Goal: Information Seeking & Learning: Learn about a topic

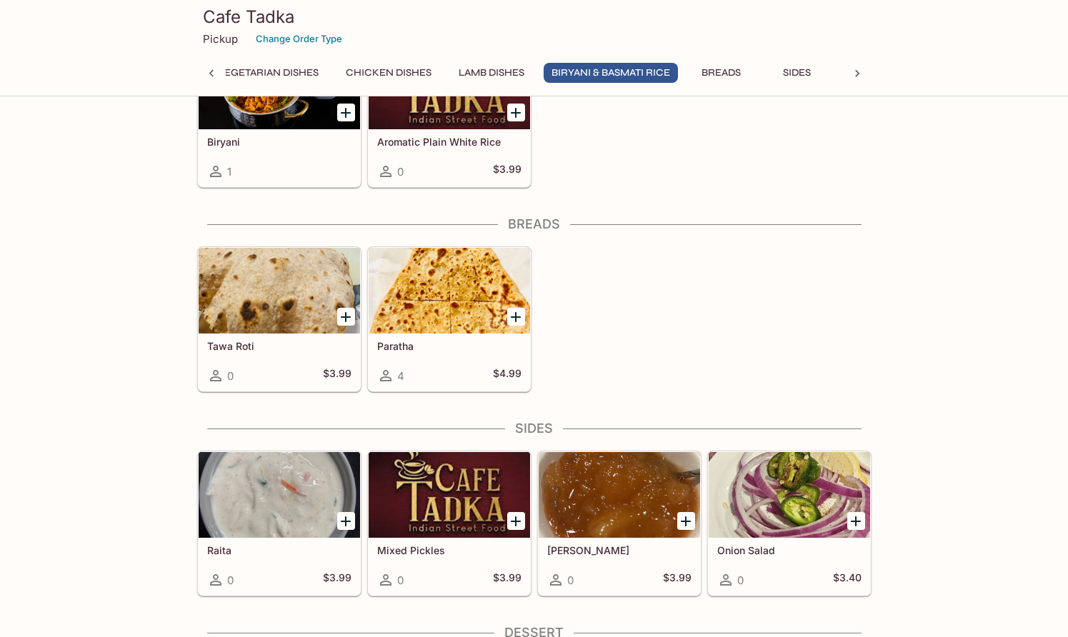
click at [462, 275] on div at bounding box center [450, 291] width 162 height 86
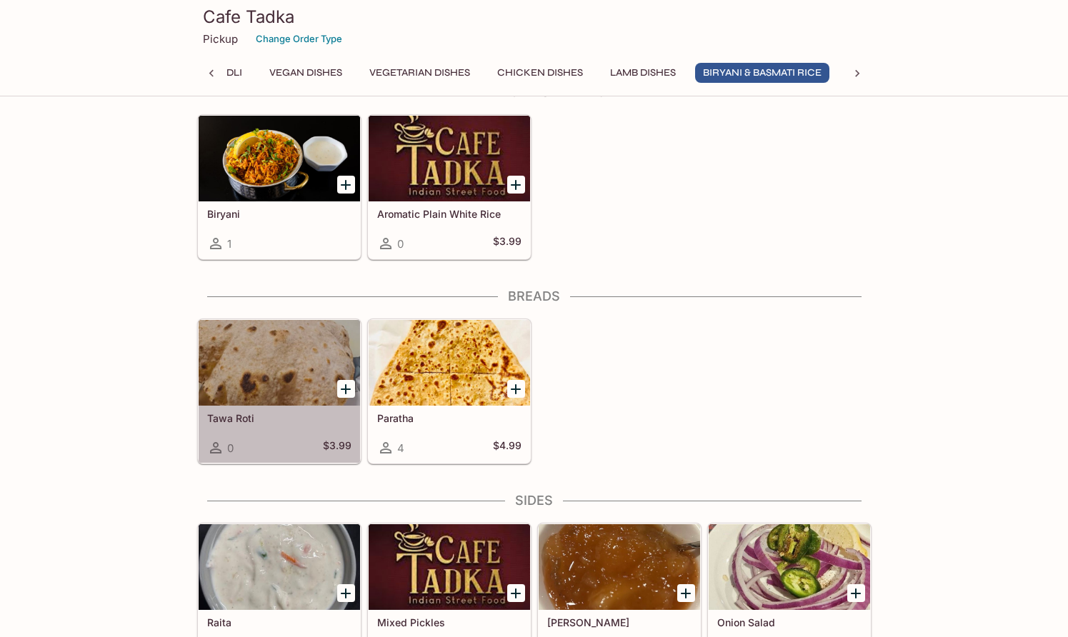
click at [297, 362] on div at bounding box center [280, 363] width 162 height 86
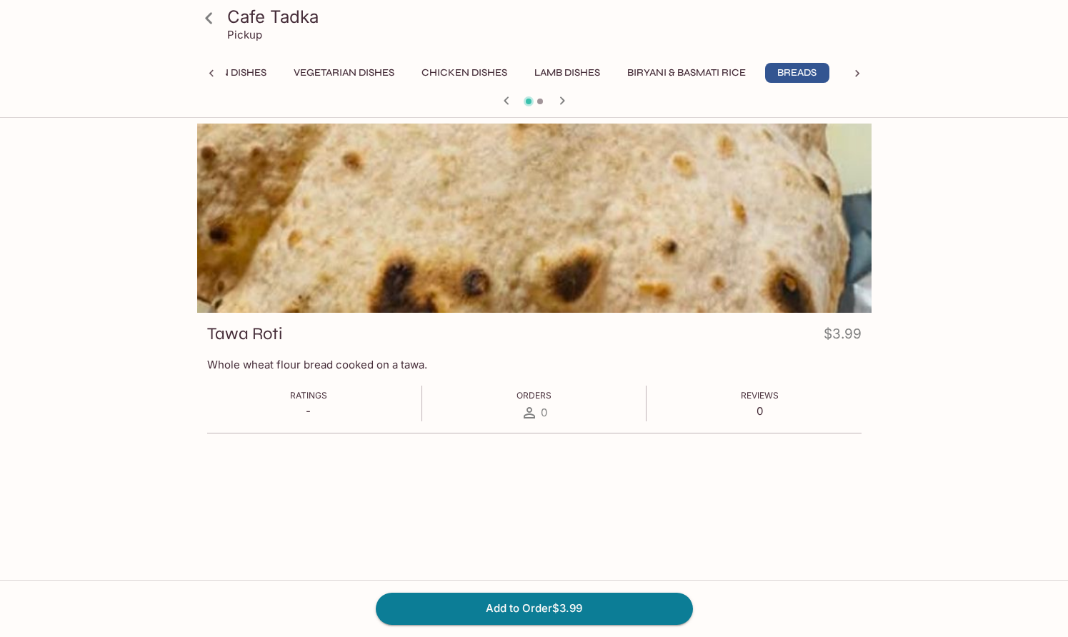
click at [209, 21] on icon at bounding box center [208, 17] width 7 height 11
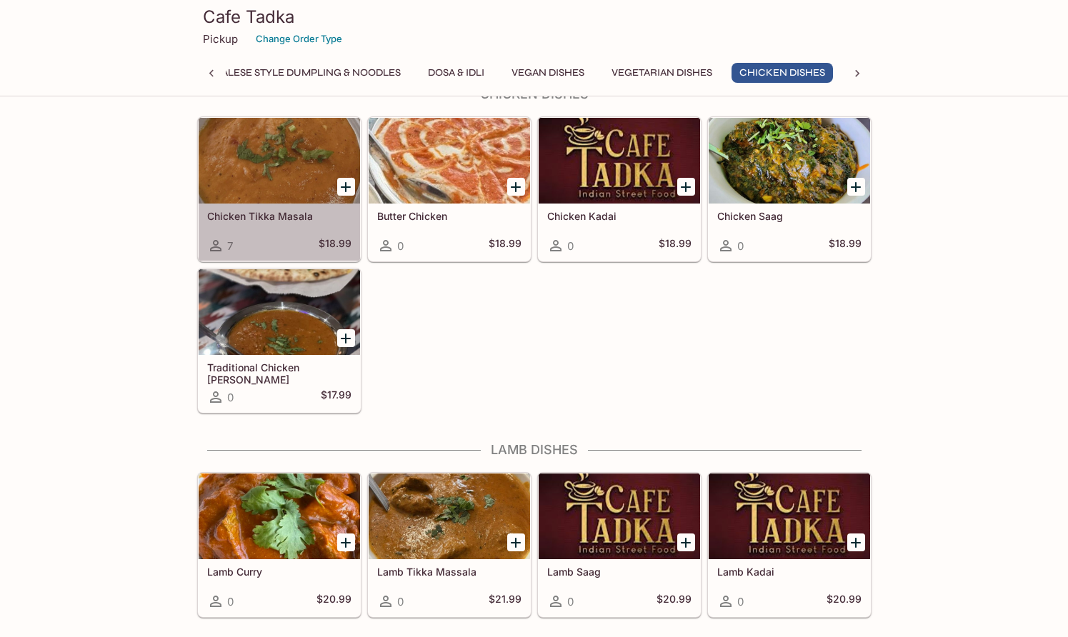
click at [277, 167] on div at bounding box center [280, 161] width 162 height 86
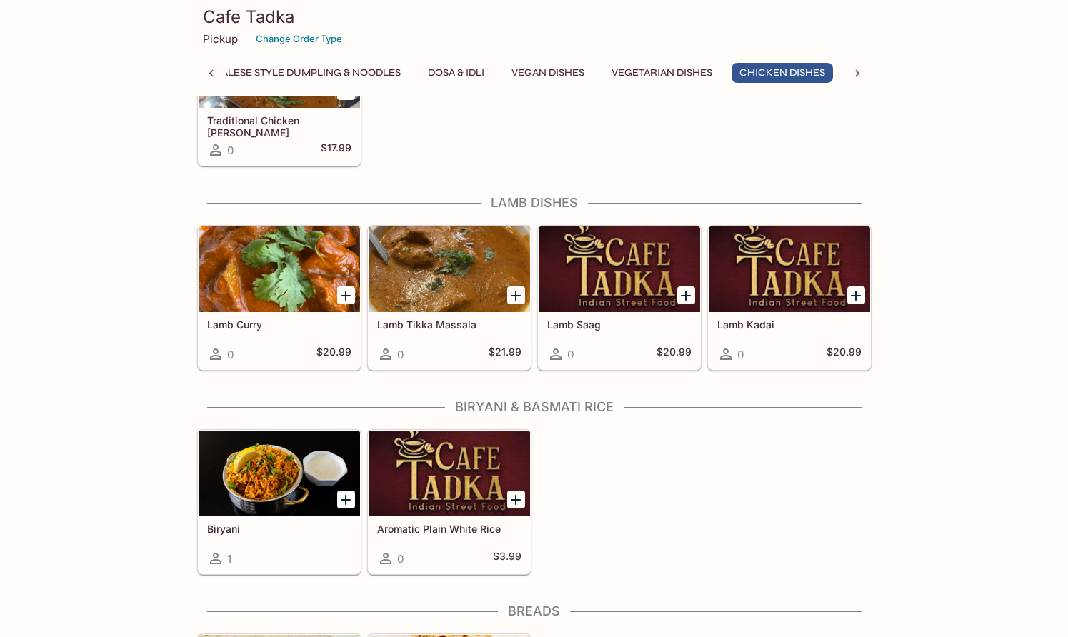
scroll to position [1370, 0]
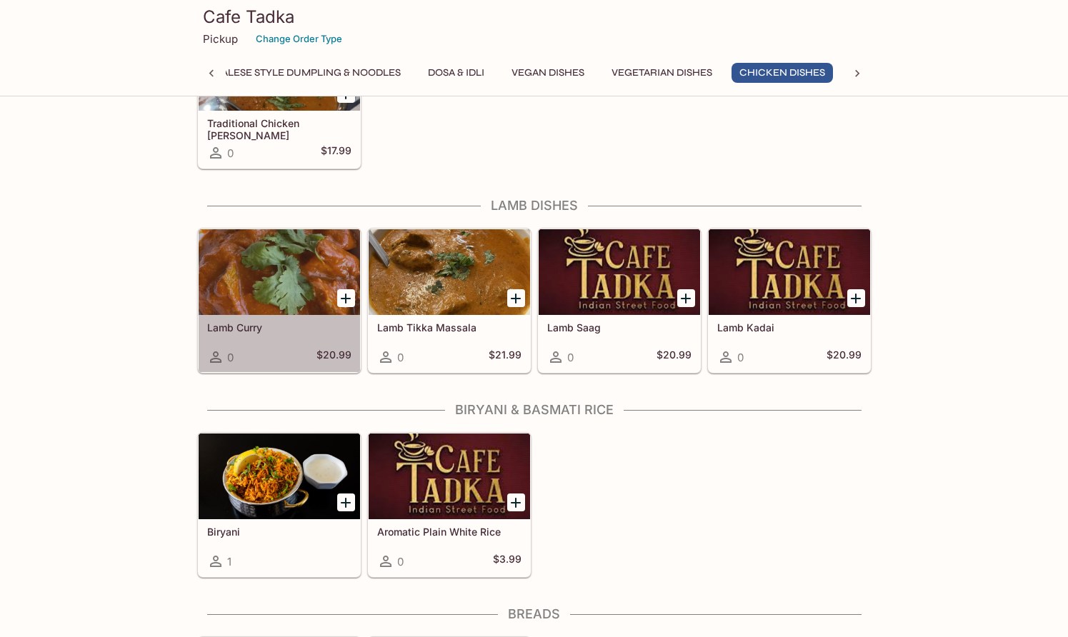
click at [229, 286] on div at bounding box center [280, 272] width 162 height 86
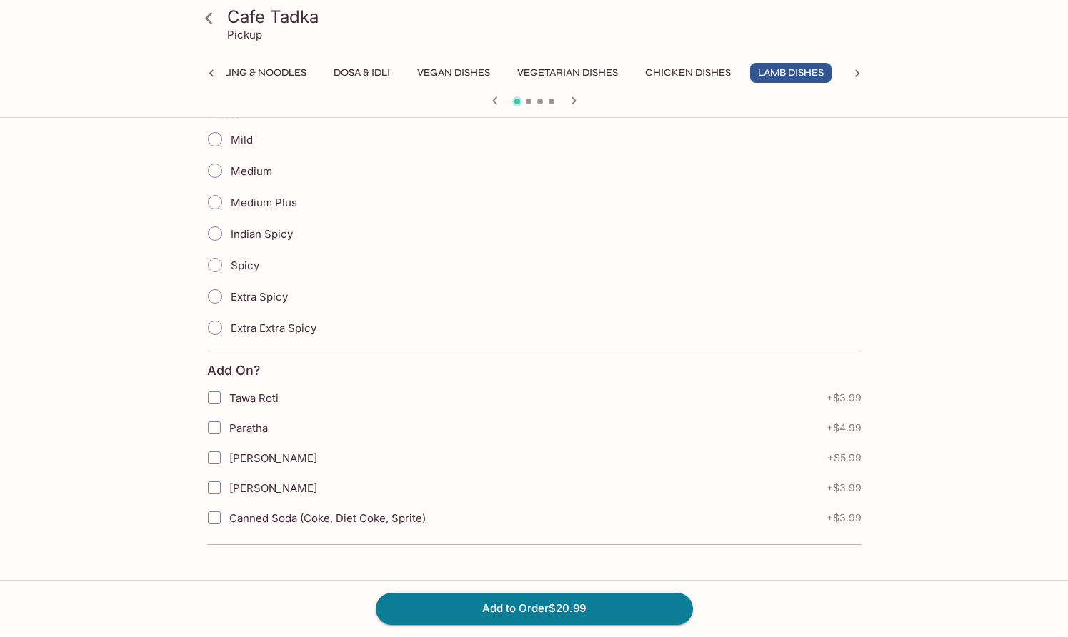
scroll to position [352, 0]
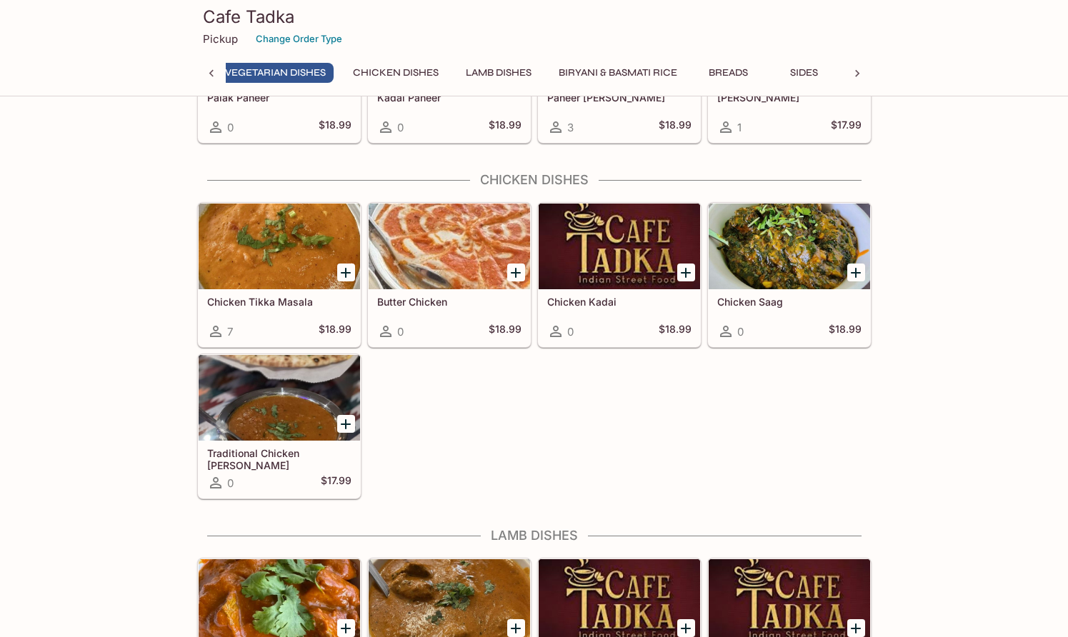
scroll to position [0, 542]
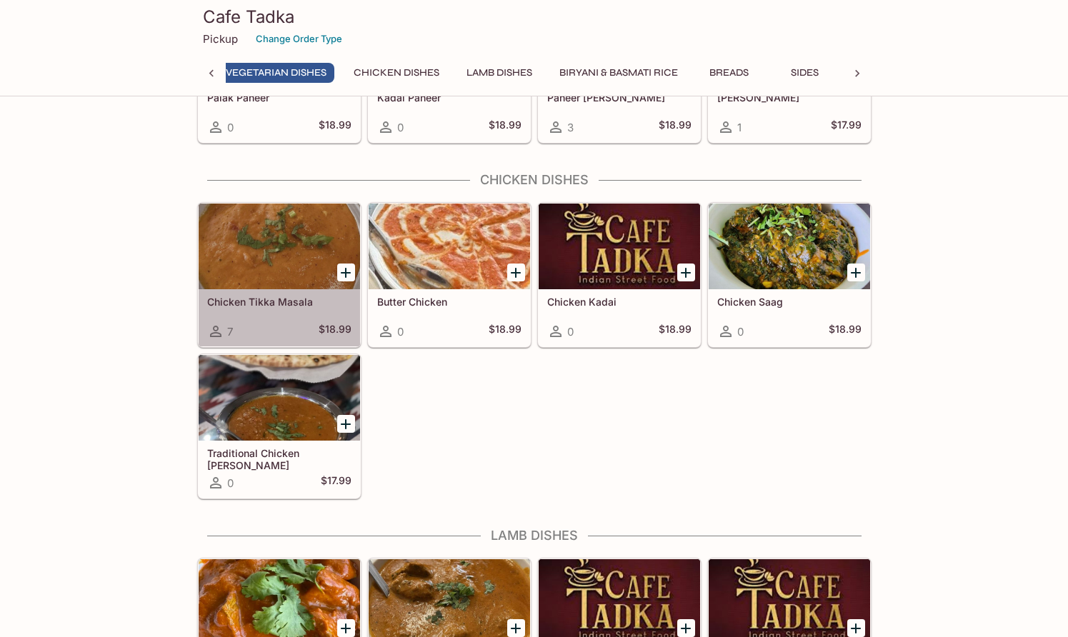
click at [312, 251] on div at bounding box center [280, 247] width 162 height 86
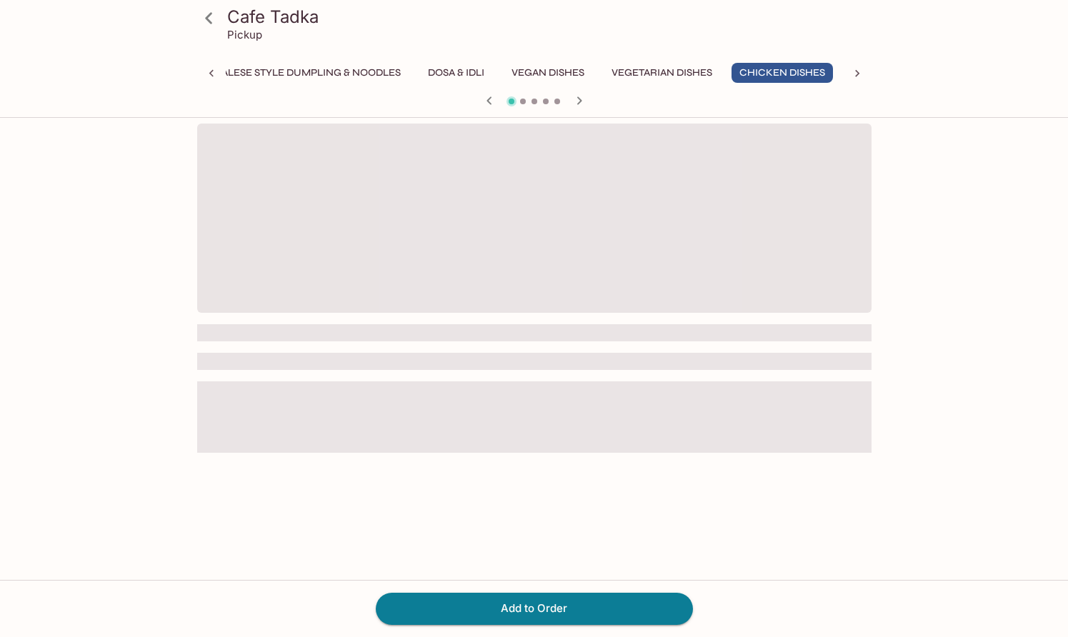
scroll to position [0, 157]
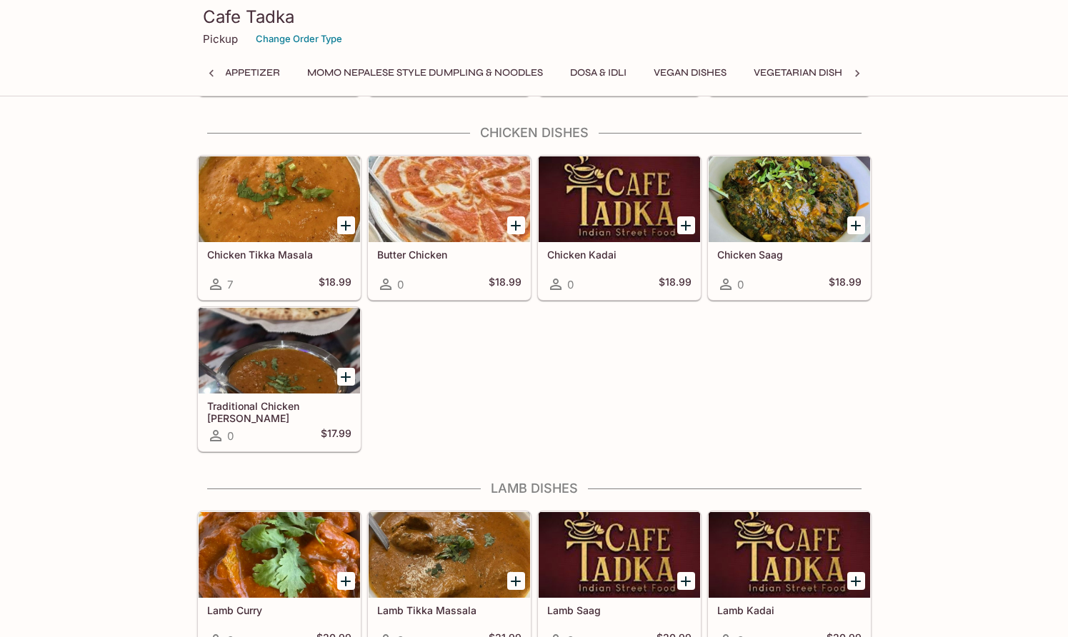
scroll to position [0, 43]
